Goal: Entertainment & Leisure: Consume media (video, audio)

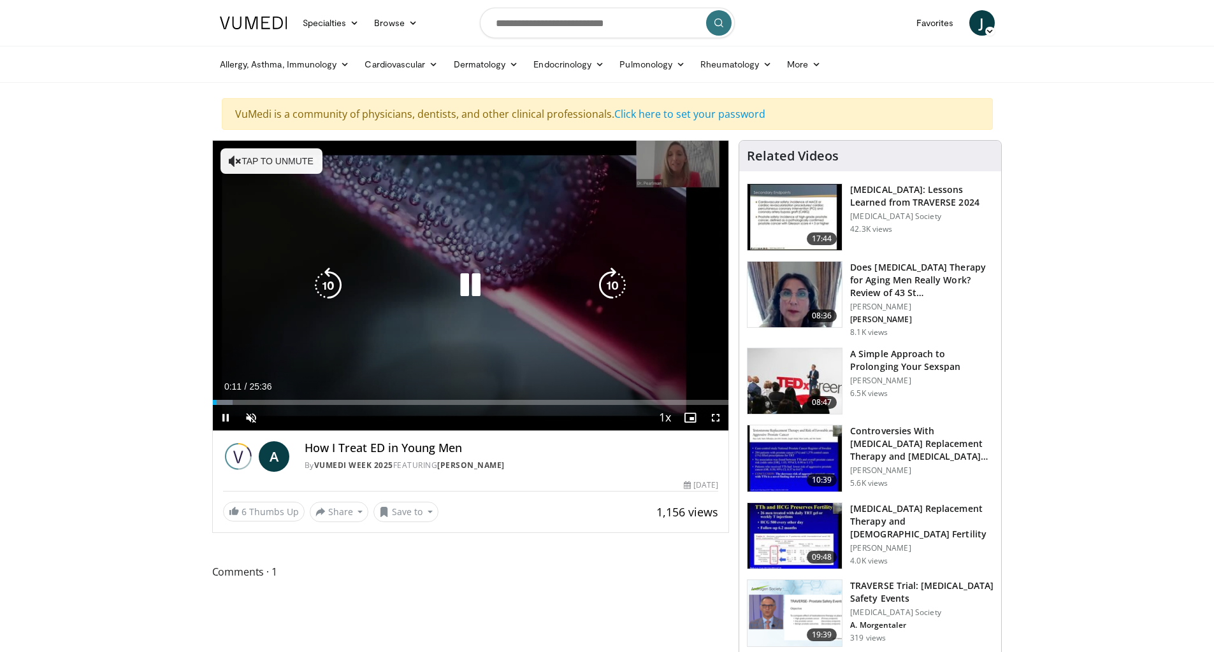
click at [477, 294] on icon "Video Player" at bounding box center [470, 286] width 36 height 36
click at [468, 285] on icon "Video Player" at bounding box center [470, 286] width 36 height 36
click at [467, 285] on icon "Video Player" at bounding box center [470, 286] width 36 height 36
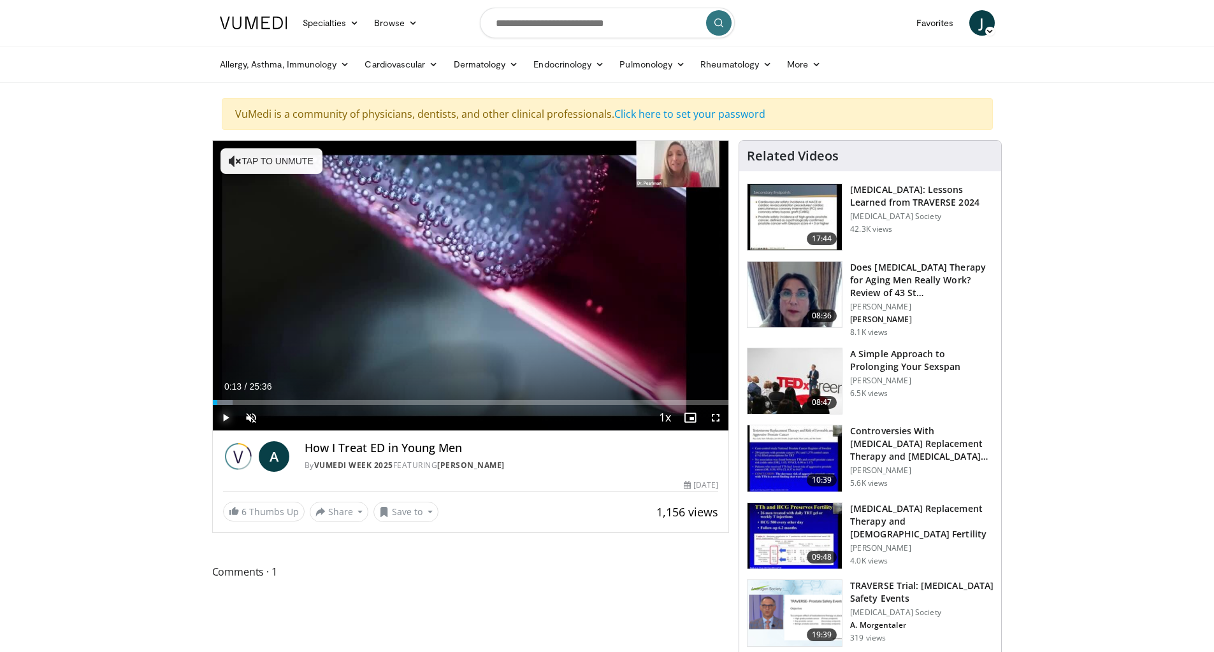
click at [228, 416] on span "Video Player" at bounding box center [225, 417] width 25 height 25
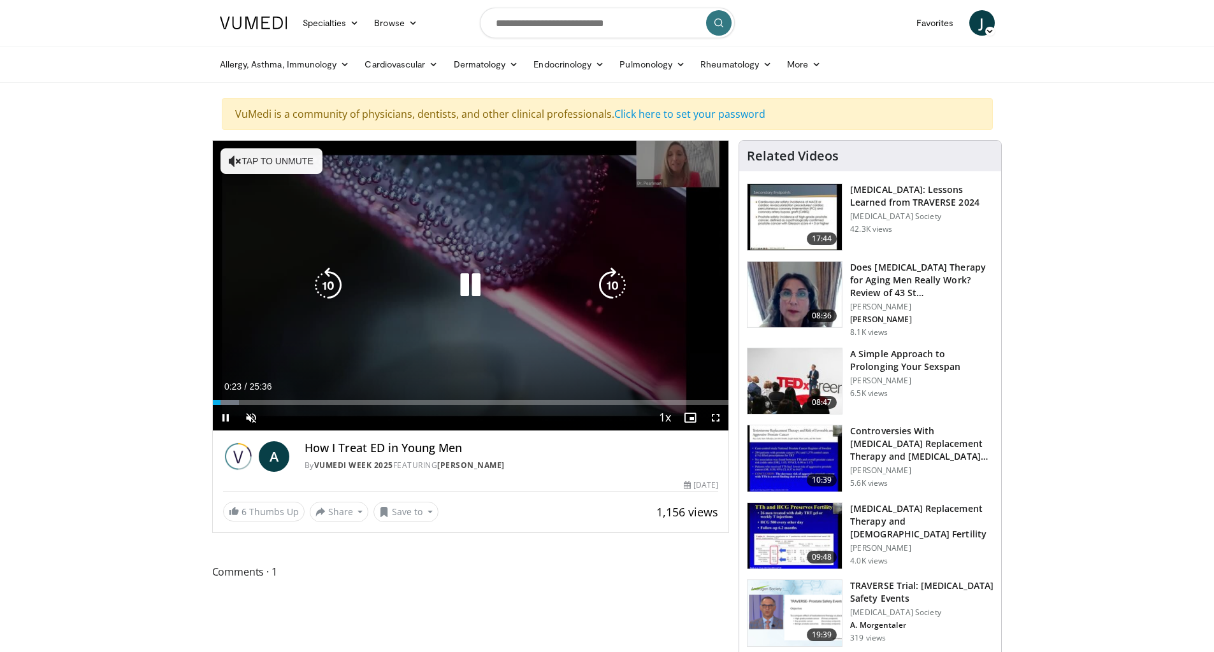
click at [673, 173] on div "10 seconds Tap to unmute" at bounding box center [471, 286] width 516 height 290
click at [652, 171] on div "10 seconds Tap to unmute" at bounding box center [471, 286] width 516 height 290
click at [650, 183] on div "10 seconds Tap to unmute" at bounding box center [471, 286] width 516 height 290
click at [702, 185] on div "10 seconds Tap to unmute" at bounding box center [471, 286] width 516 height 290
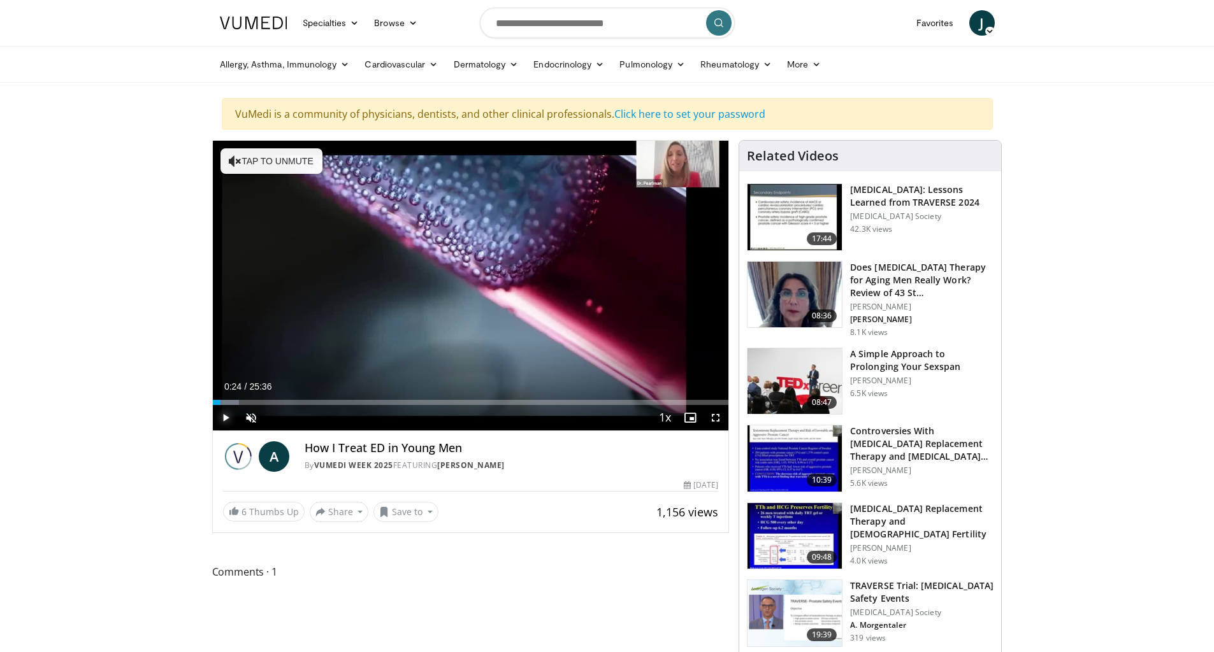
click at [224, 420] on span "Video Player" at bounding box center [225, 417] width 25 height 25
click at [224, 420] on div "10 seconds Tap to unmute" at bounding box center [471, 286] width 516 height 290
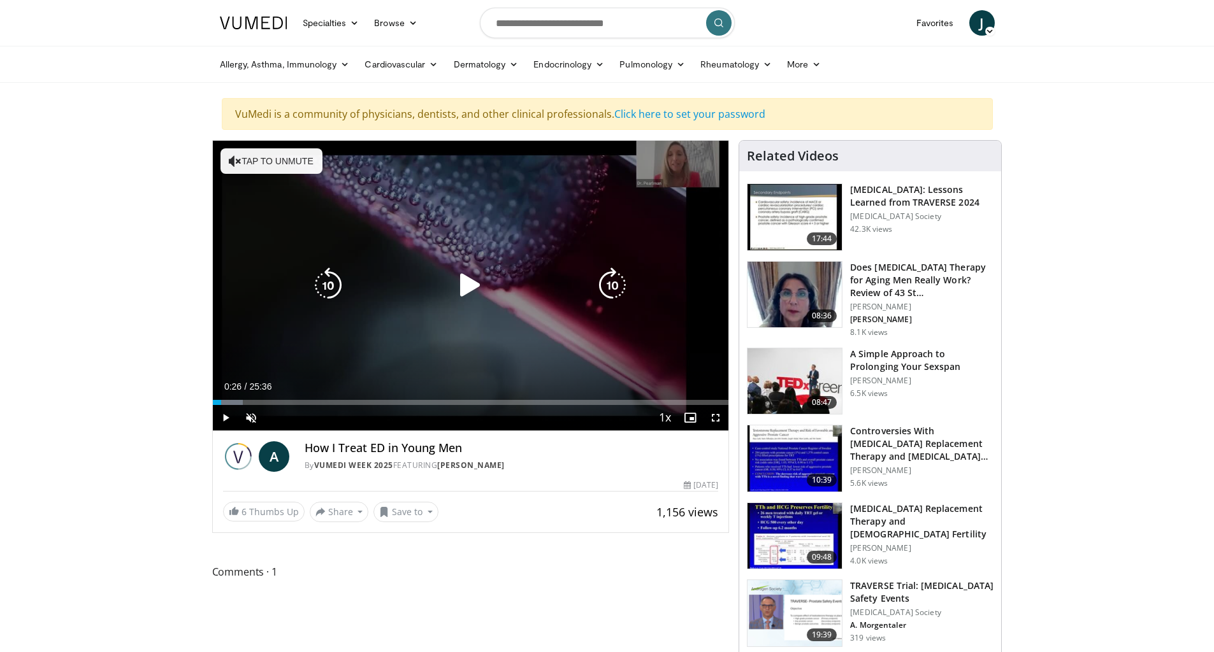
click at [245, 163] on button "Tap to unmute" at bounding box center [271, 160] width 102 height 25
click at [610, 284] on icon "Video Player" at bounding box center [612, 286] width 36 height 36
click at [656, 174] on div "10 seconds Tap to unmute" at bounding box center [471, 286] width 516 height 290
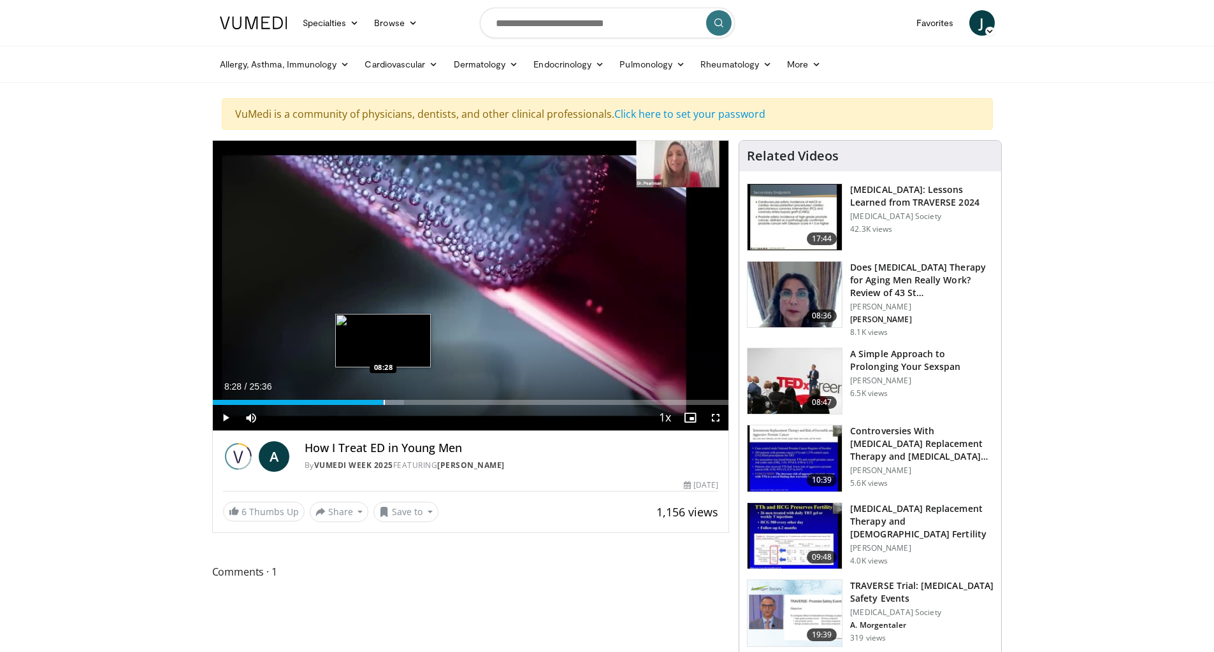
drag, startPoint x: 359, startPoint y: 404, endPoint x: 383, endPoint y: 404, distance: 24.2
click at [383, 404] on div "Progress Bar" at bounding box center [383, 402] width 1 height 5
drag, startPoint x: 383, startPoint y: 404, endPoint x: 407, endPoint y: 405, distance: 24.2
click at [407, 405] on div "Current Time 9:40 / Duration 25:36 Play Skip Backward Skip Forward Mute 18% Loa…" at bounding box center [471, 417] width 516 height 25
